Goal: Find specific fact: Find specific fact

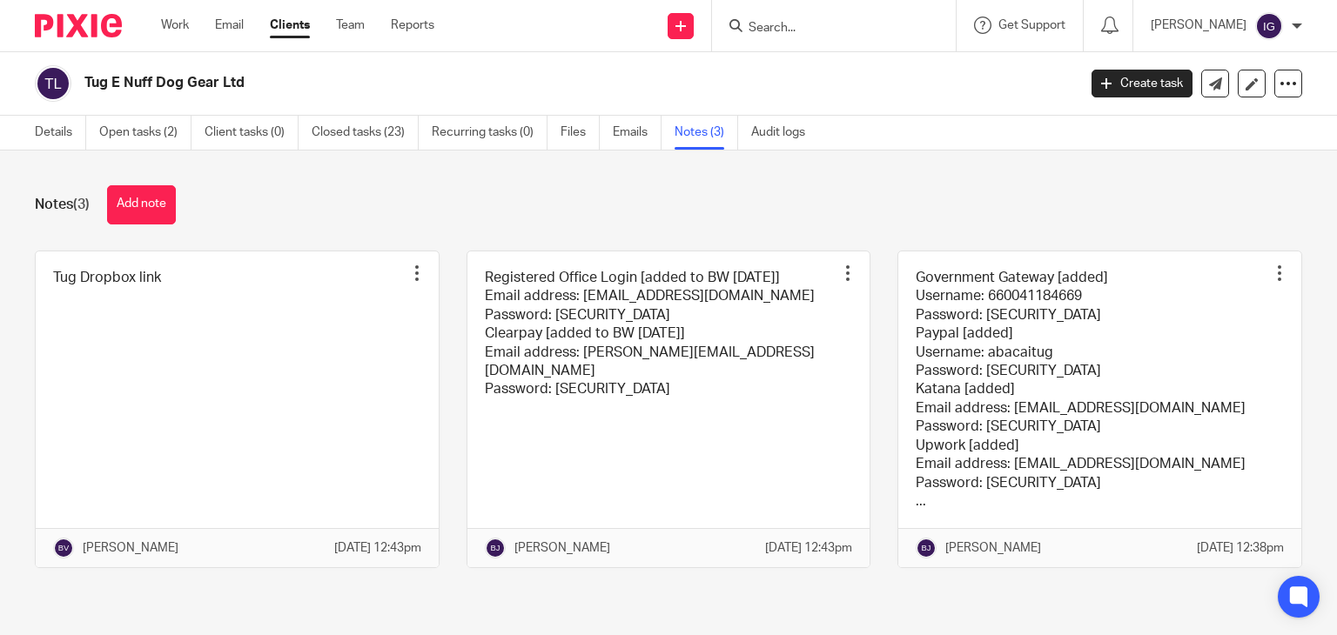
click at [788, 18] on form at bounding box center [839, 26] width 185 height 22
click at [801, 34] on input "Search" at bounding box center [825, 29] width 157 height 16
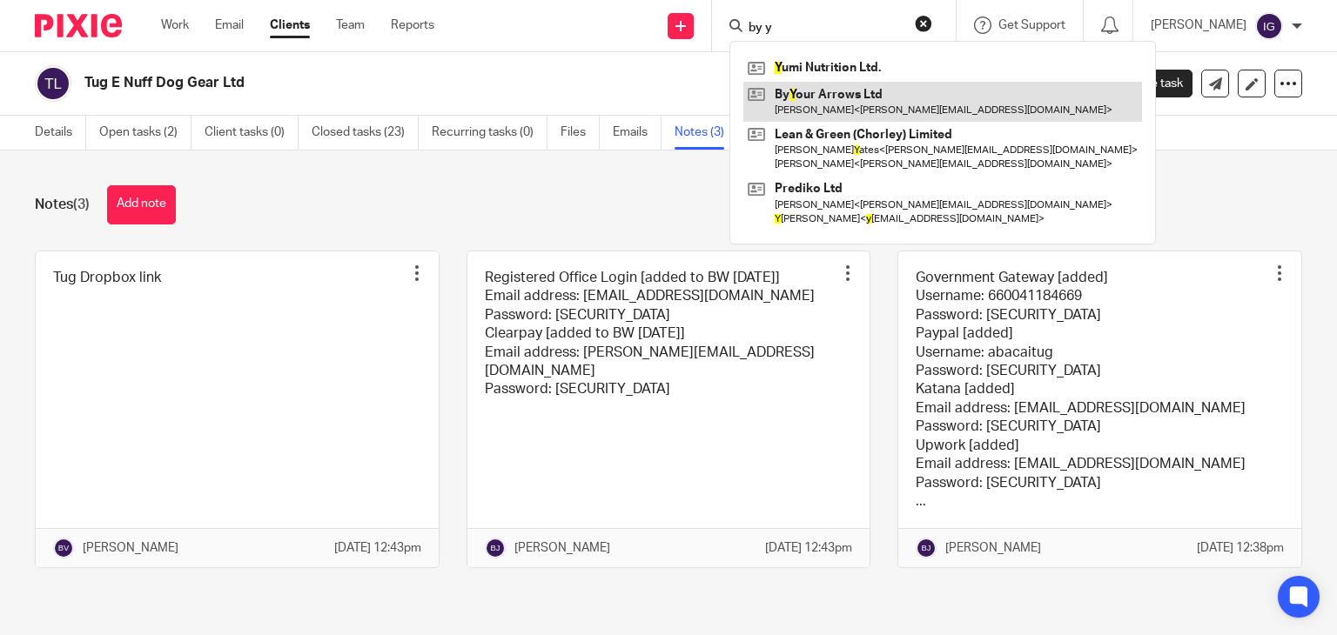
type input "by y"
click at [840, 95] on link at bounding box center [942, 102] width 399 height 40
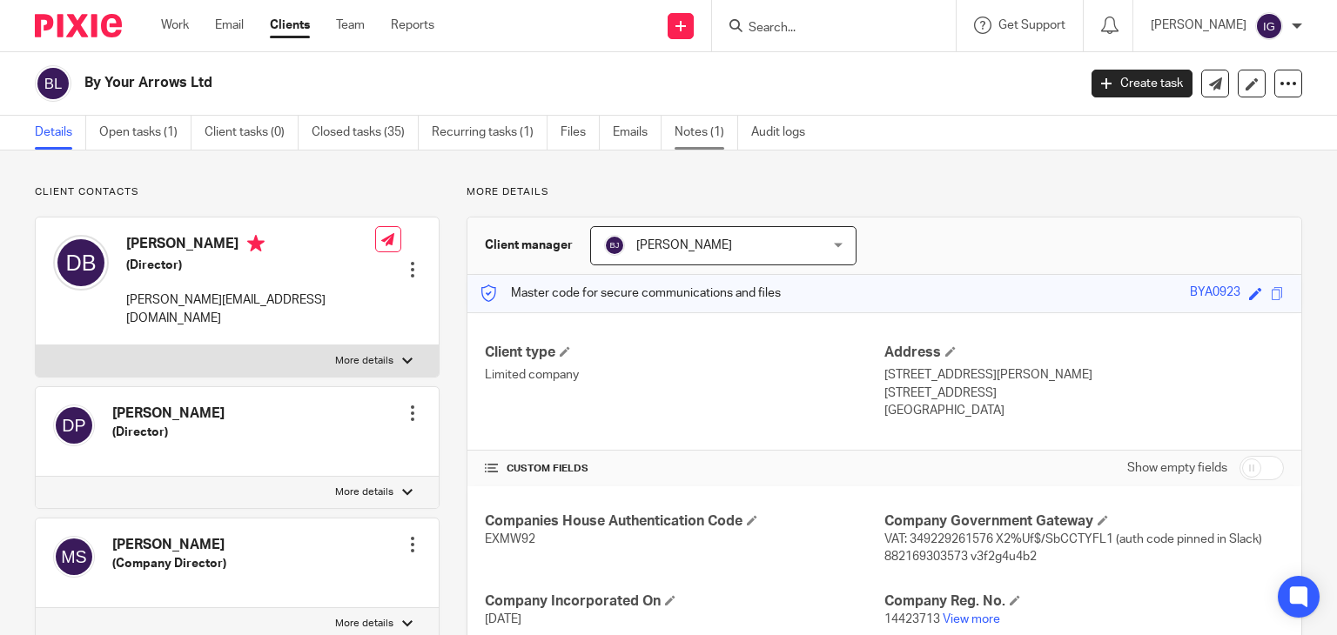
click at [714, 138] on link "Notes (1)" at bounding box center [706, 133] width 64 height 34
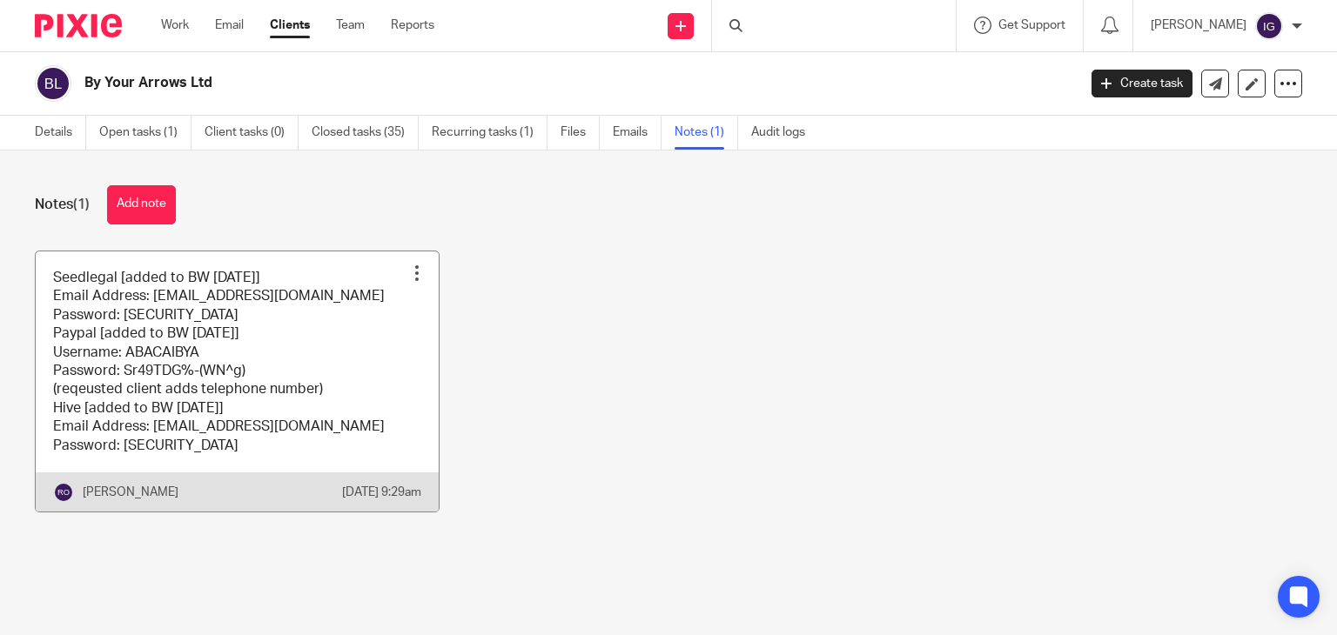
drag, startPoint x: 0, startPoint y: 0, endPoint x: 236, endPoint y: 328, distance: 404.0
click at [236, 328] on link at bounding box center [237, 381] width 403 height 260
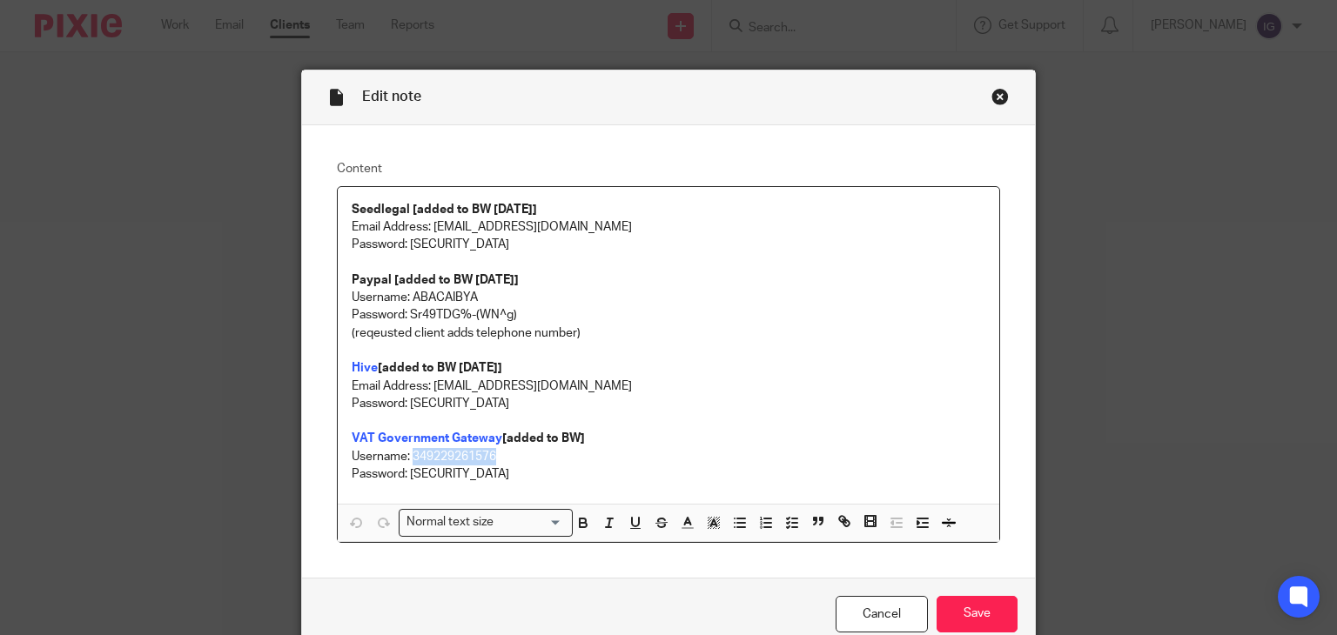
drag, startPoint x: 409, startPoint y: 453, endPoint x: 498, endPoint y: 454, distance: 88.8
click at [495, 454] on p "Username: 349229261576" at bounding box center [669, 456] width 634 height 17
copy p "349229261576"
drag, startPoint x: 403, startPoint y: 472, endPoint x: 579, endPoint y: 487, distance: 176.5
click at [579, 487] on div "Seedlegal [added to BW 7/8/2025] Email Address: Bepi@abacai.co.uk Password: YTr…" at bounding box center [669, 345] width 662 height 317
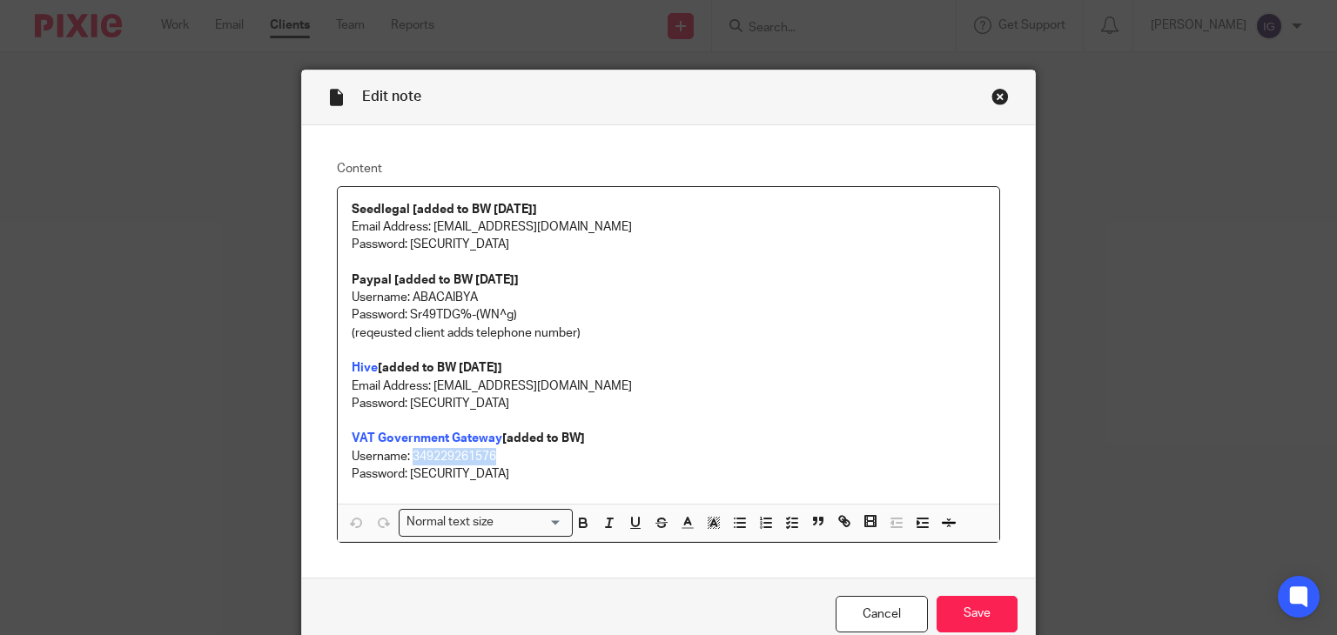
copy p "X2%Uf$/SbCCTYFL1"
click at [442, 457] on p "Username: 349229261576" at bounding box center [669, 456] width 634 height 17
copy p "349229261576"
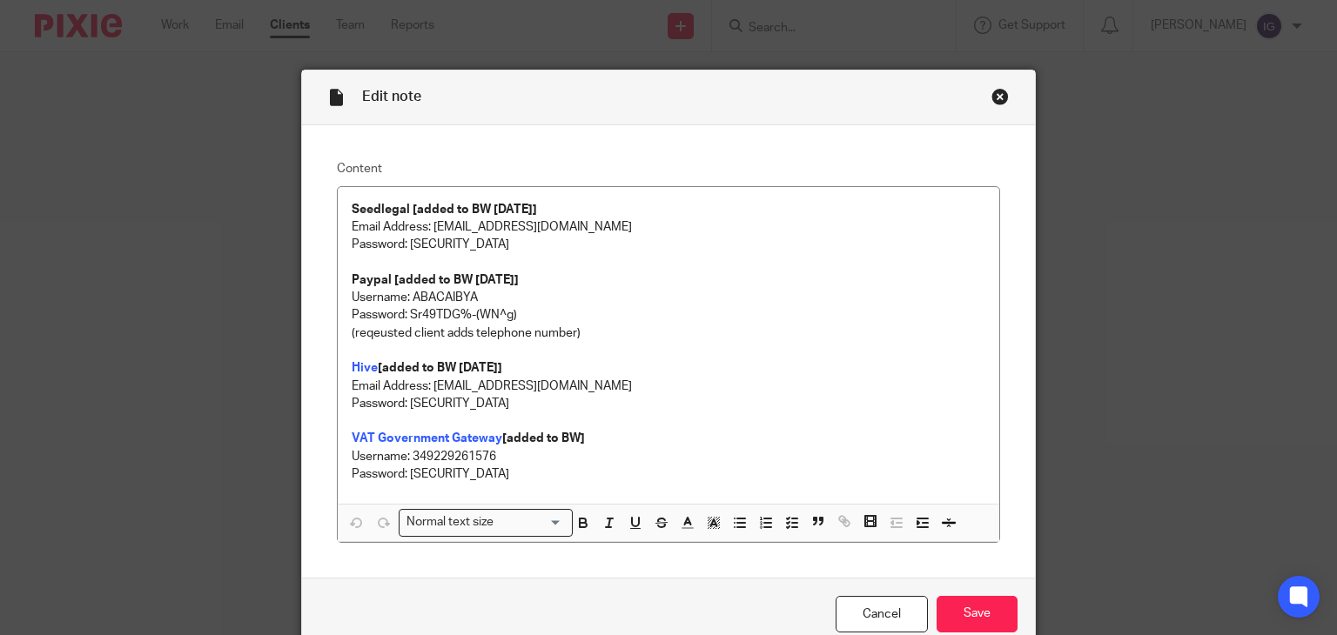
click at [994, 93] on div "Close this dialog window" at bounding box center [999, 96] width 17 height 17
